Goal: Obtain resource: Download file/media

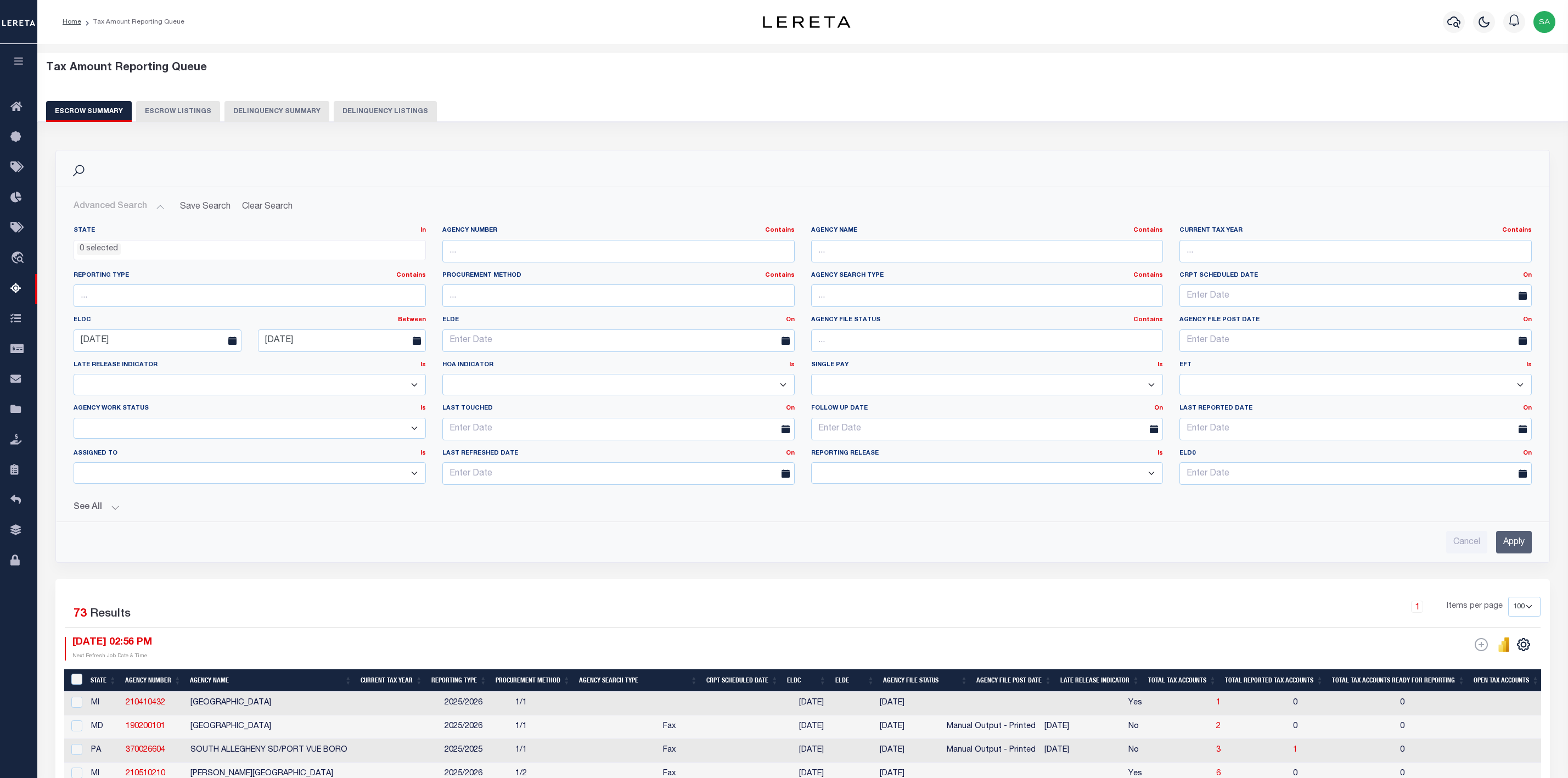
select select
select select "100"
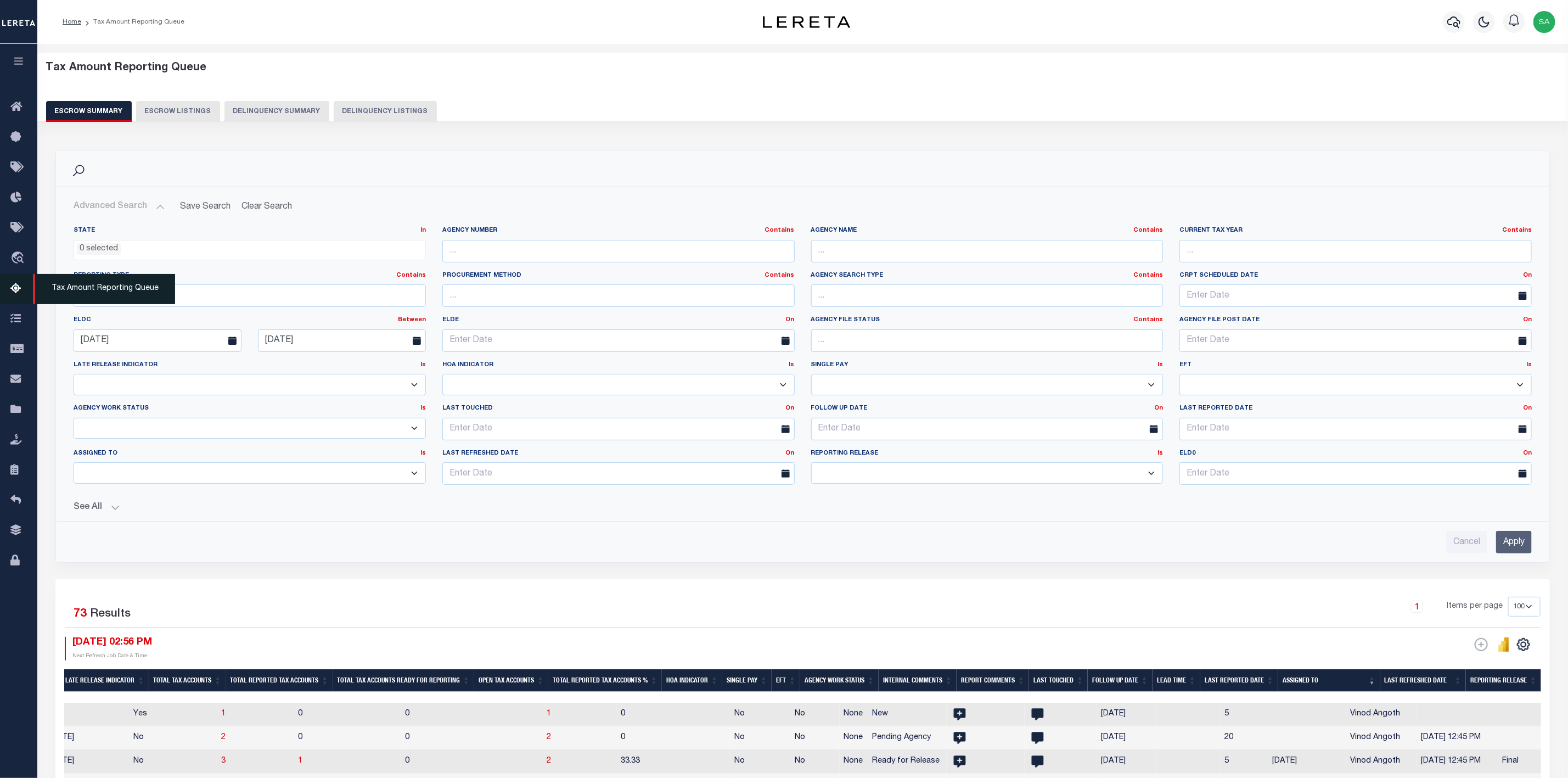
click at [74, 290] on span "Tax Amount Reporting Queue" at bounding box center [103, 289] width 142 height 30
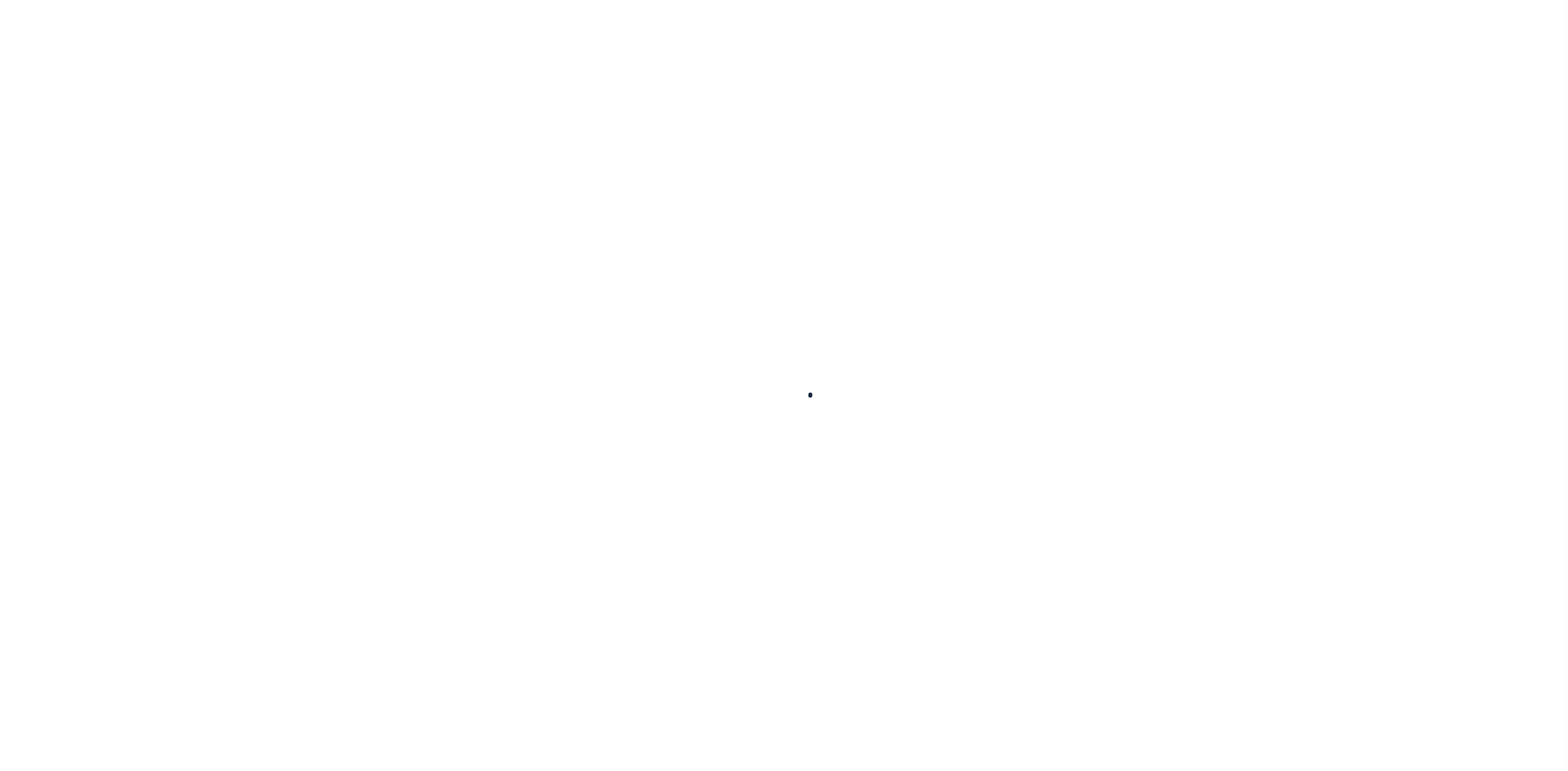
select select
select select "100"
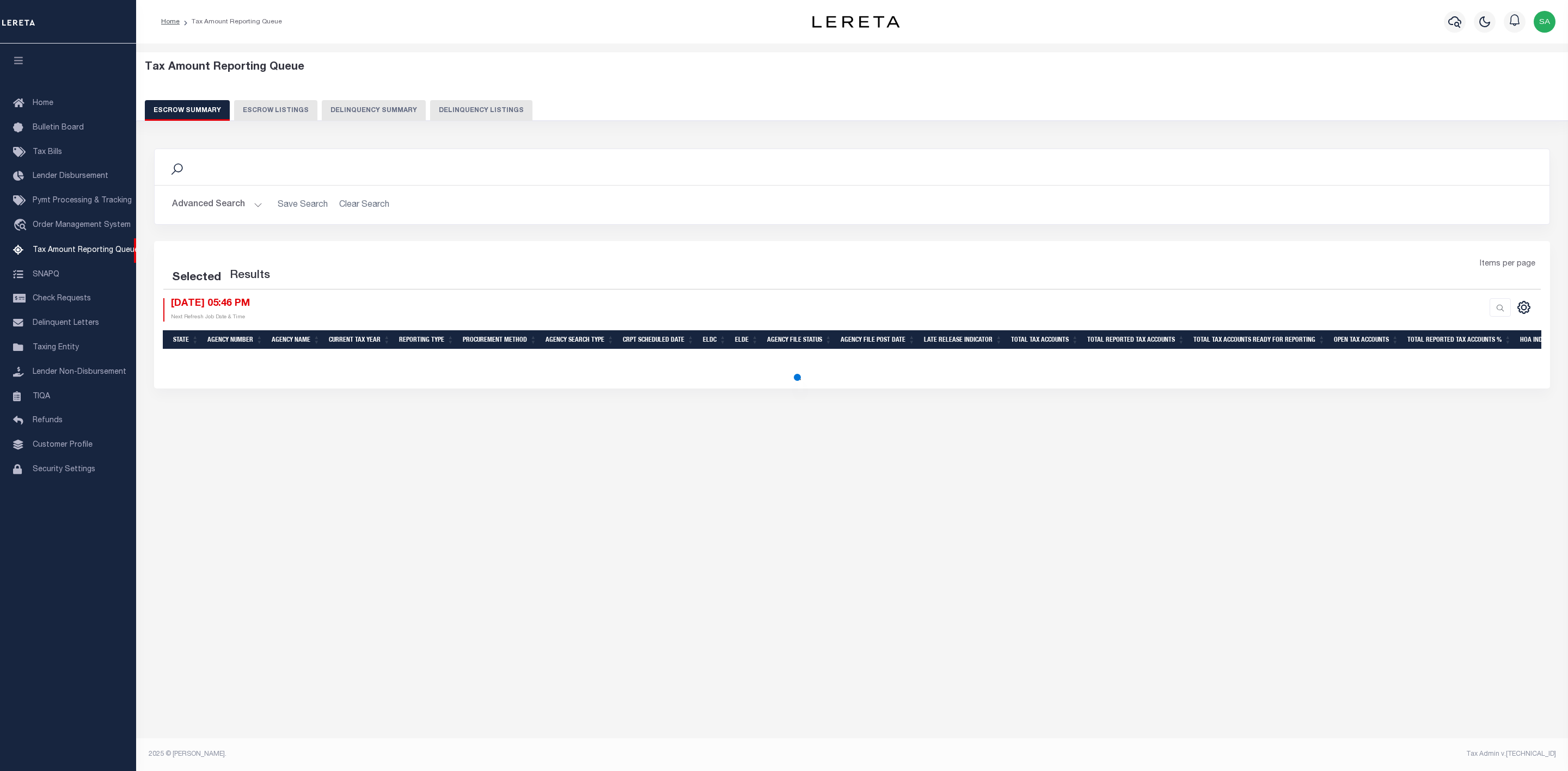
select select "100"
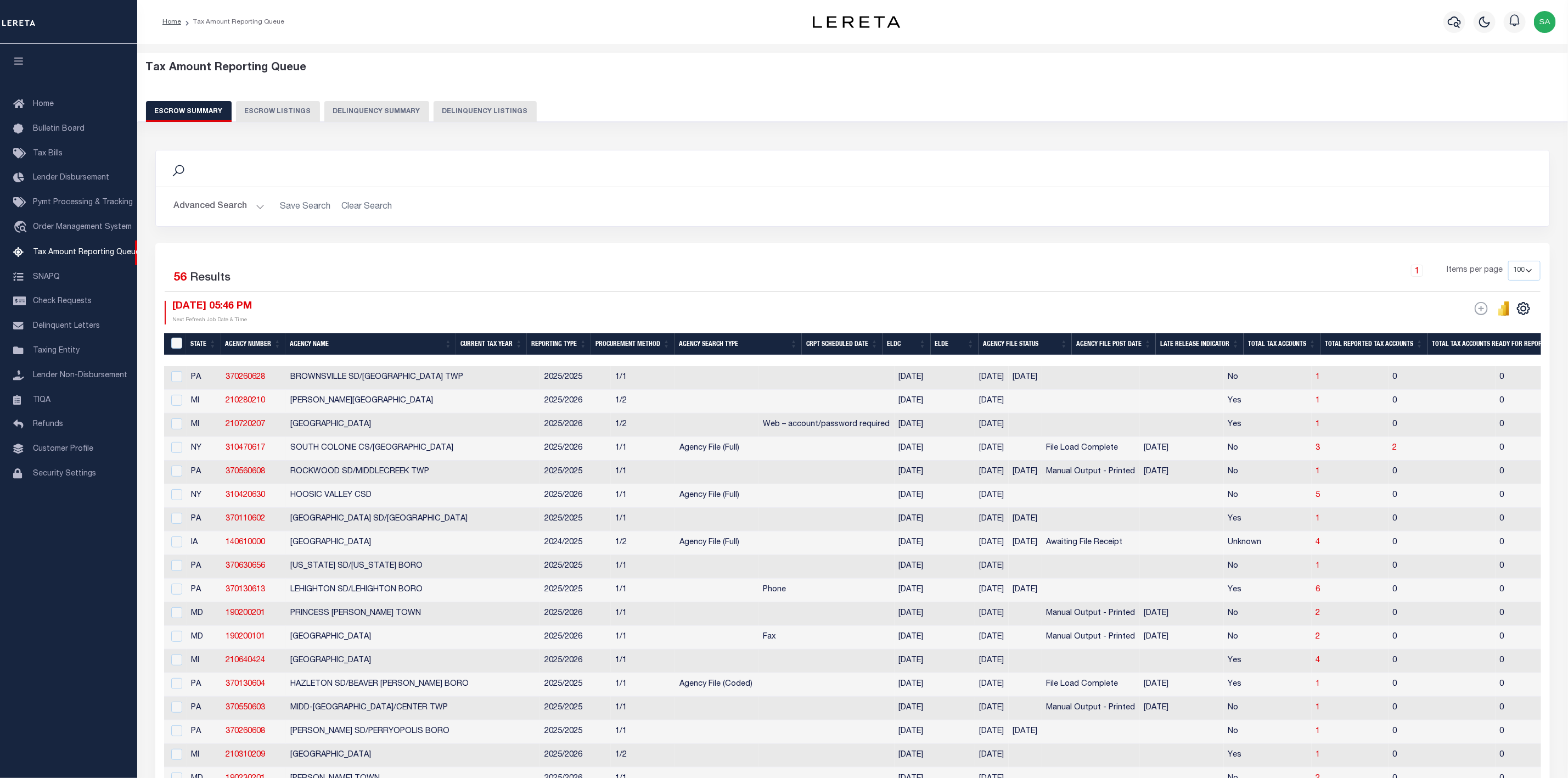
click at [240, 205] on button "Advanced Search" at bounding box center [219, 207] width 91 height 22
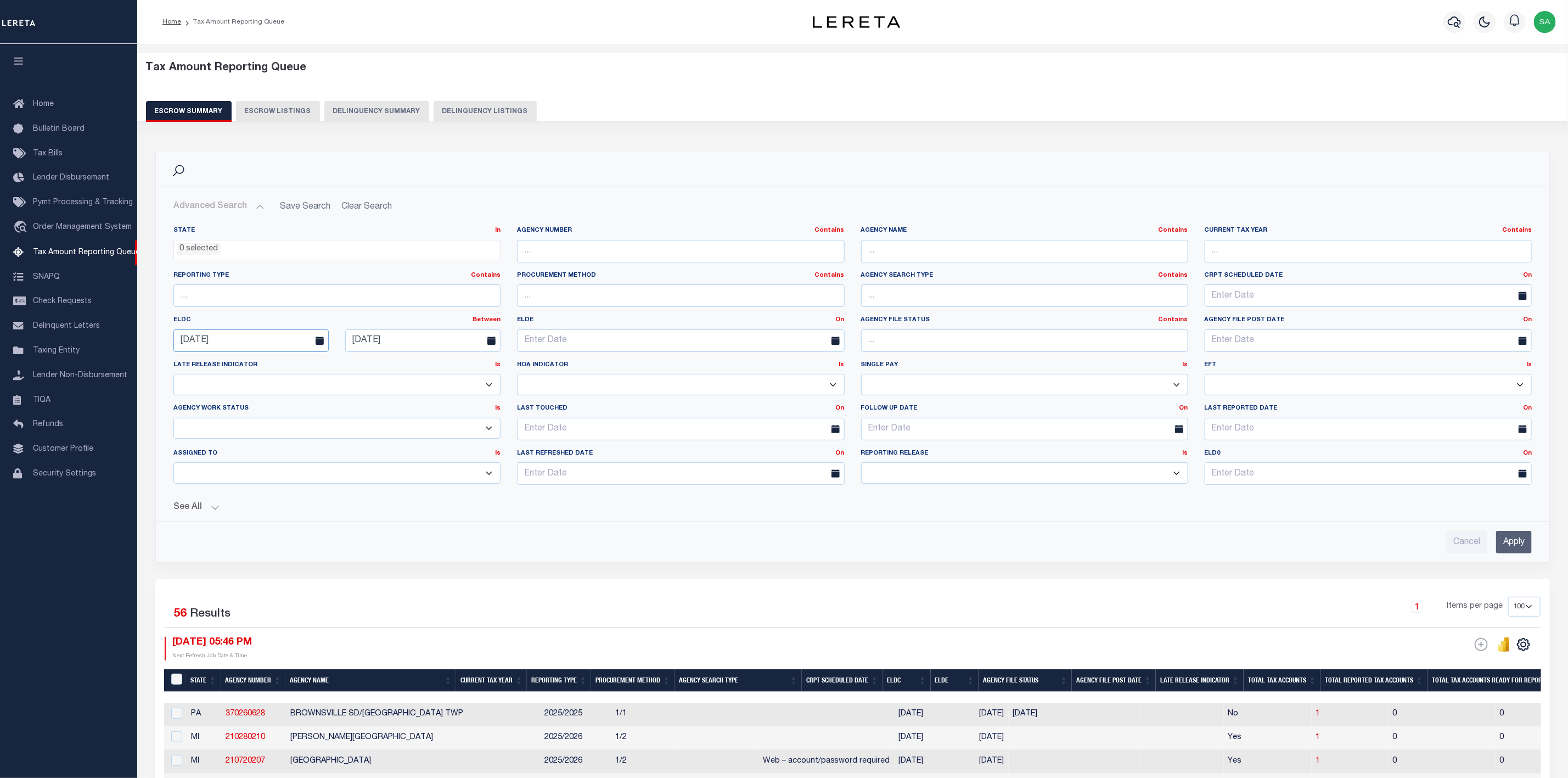
click at [279, 345] on input "[DATE]" at bounding box center [251, 341] width 155 height 23
click at [262, 424] on span "10" at bounding box center [258, 426] width 22 height 22
click at [420, 345] on input "[DATE]" at bounding box center [423, 341] width 155 height 23
click at [503, 370] on icon at bounding box center [505, 368] width 8 height 8
select select "9"
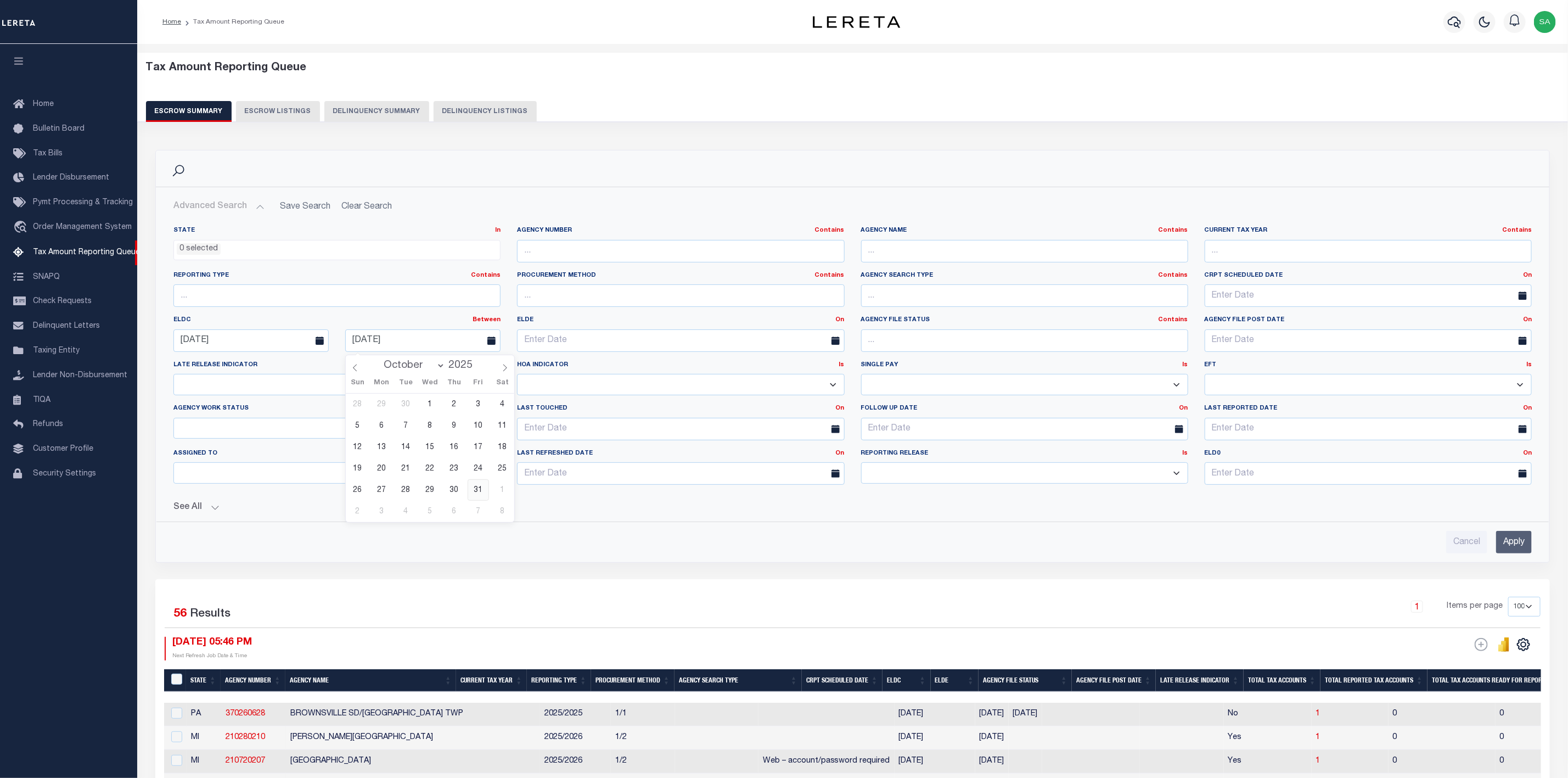
click at [483, 493] on span "31" at bounding box center [479, 490] width 22 height 22
type input "10-31-2025"
click at [1514, 550] on input "Apply" at bounding box center [1514, 542] width 36 height 23
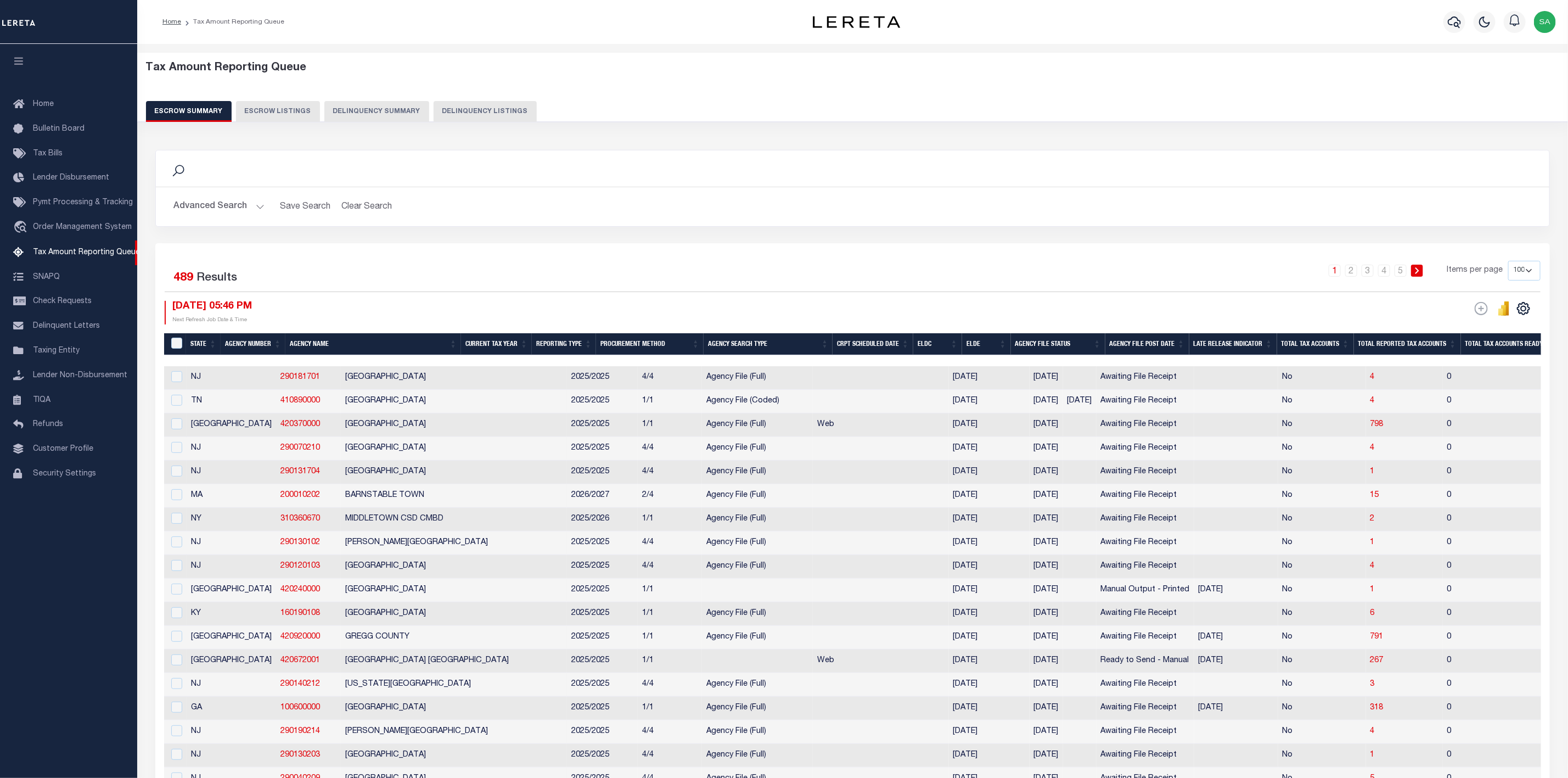
click at [1533, 268] on select "10 25 50 100 500" at bounding box center [1524, 271] width 33 height 20
select select "500"
click at [1508, 262] on select "10 25 50 100 500" at bounding box center [1524, 271] width 33 height 20
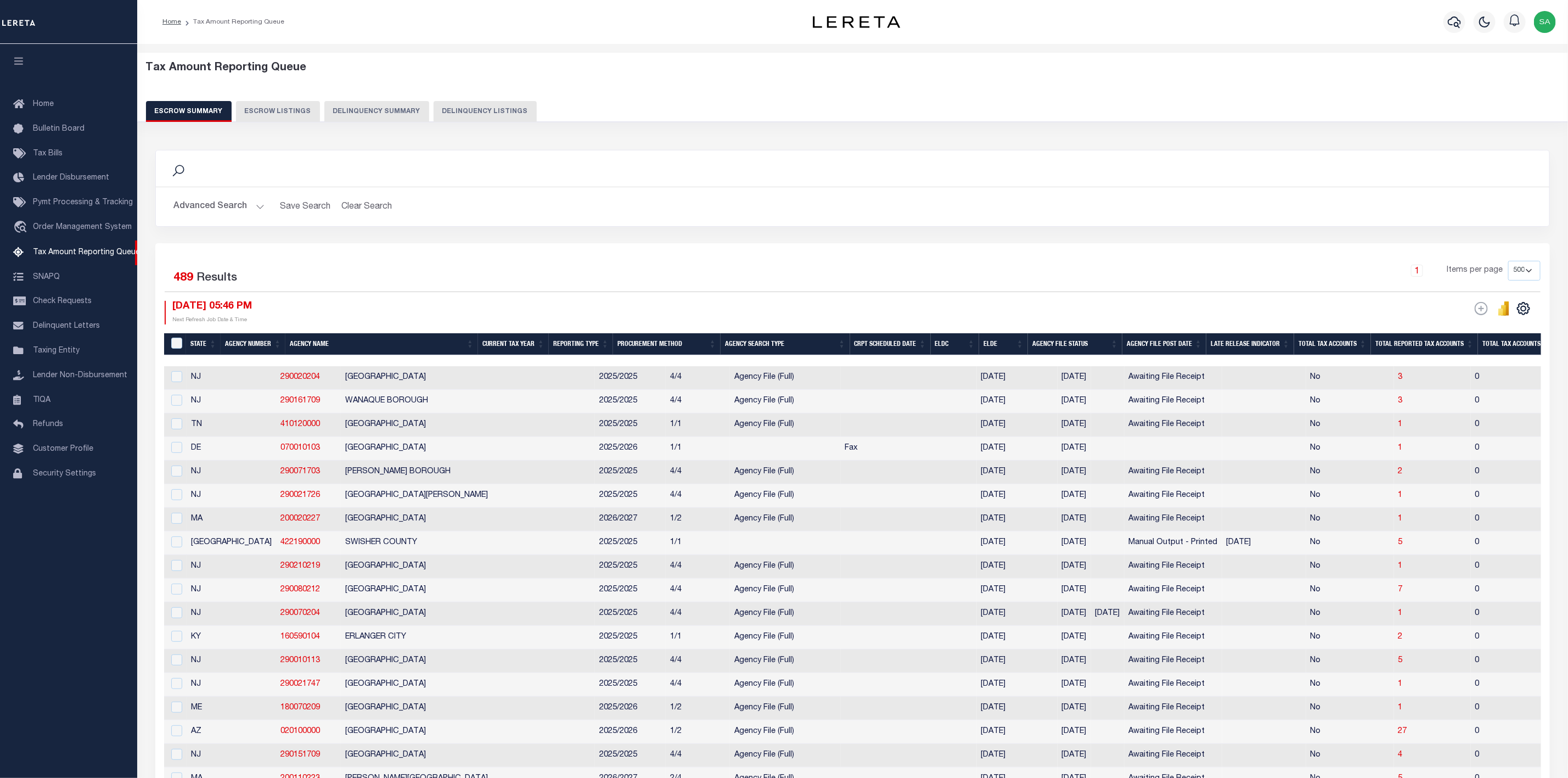
scroll to position [82, 0]
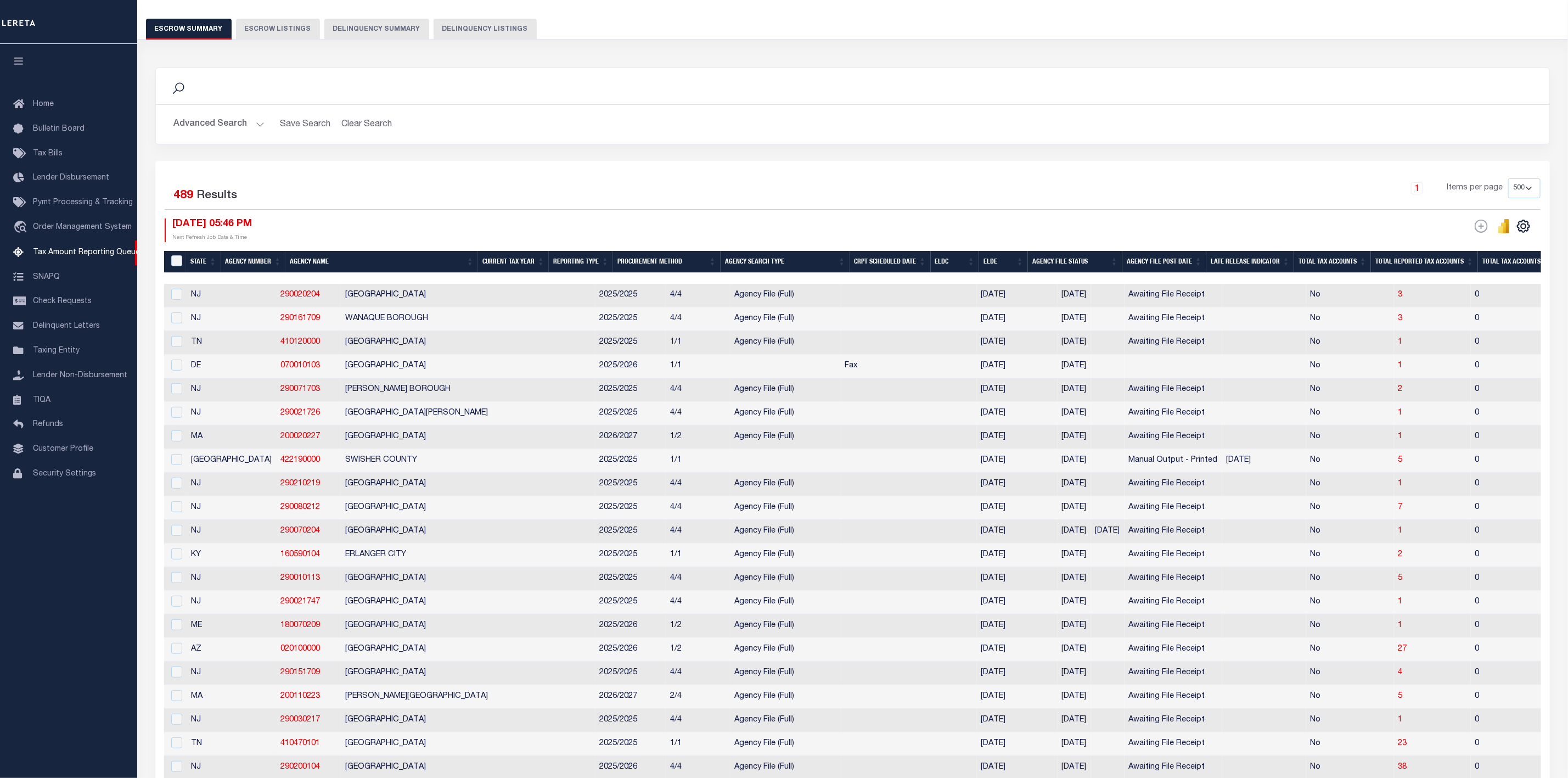
click at [960, 265] on th "ELDC" at bounding box center [954, 262] width 49 height 23
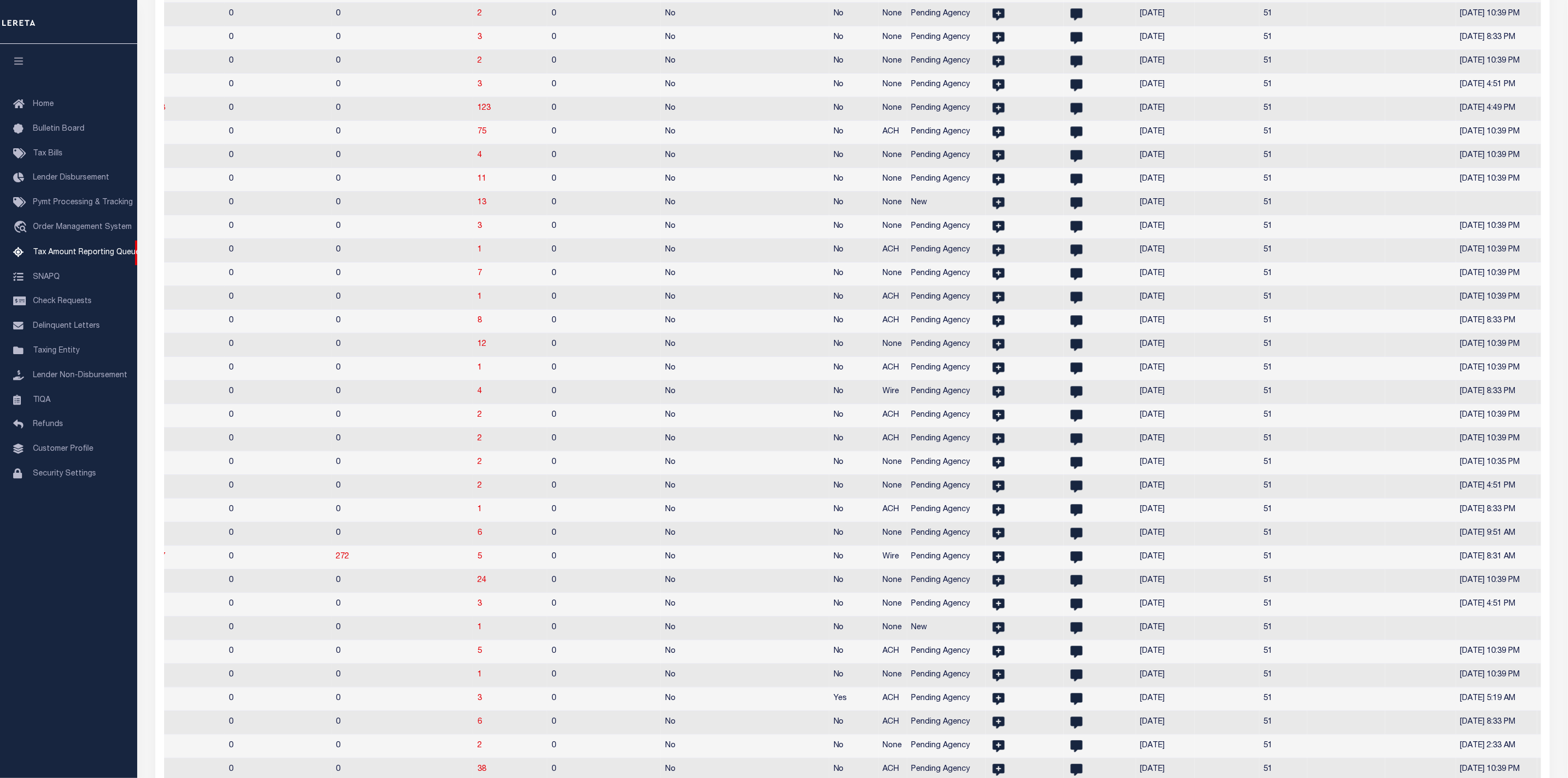
scroll to position [0, 1246]
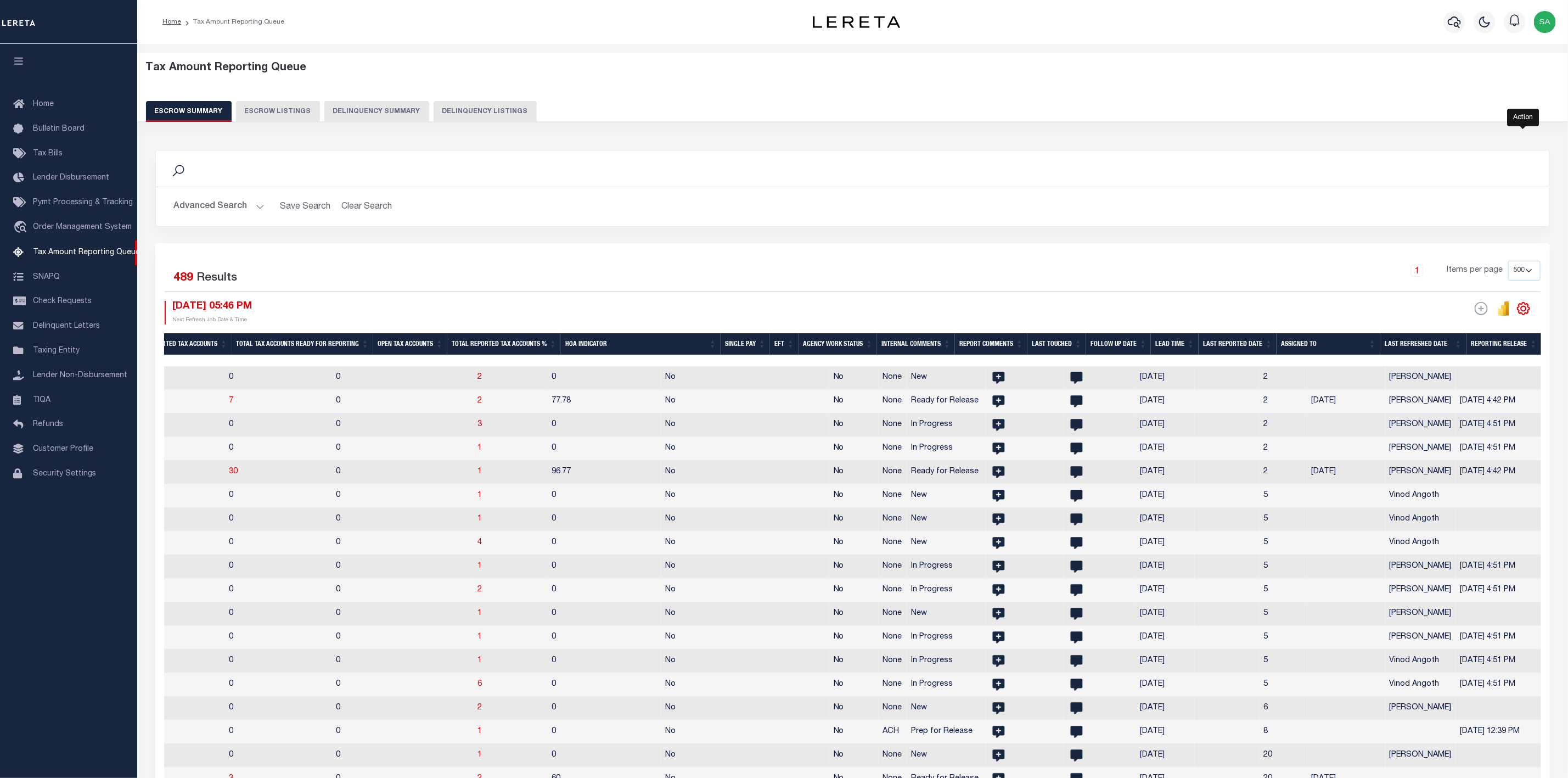
click at [1521, 306] on icon "" at bounding box center [1523, 308] width 14 height 14
click at [1478, 325] on link "CSV" at bounding box center [1479, 327] width 107 height 22
